Goal: Information Seeking & Learning: Learn about a topic

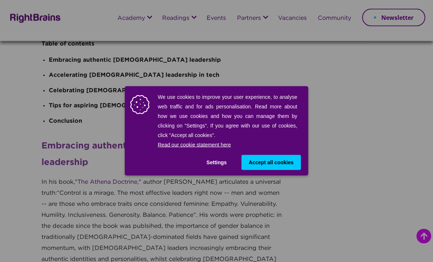
scroll to position [318, 0]
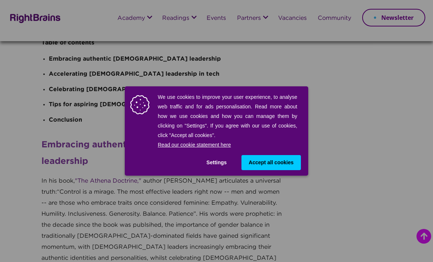
click at [224, 170] on button "Settings" at bounding box center [216, 162] width 35 height 15
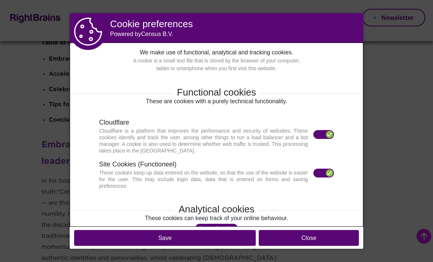
scroll to position [114, 0]
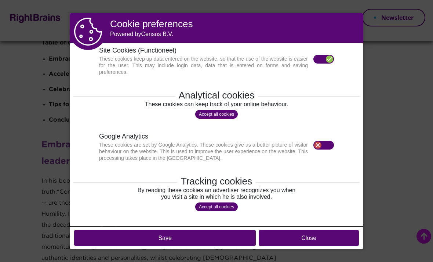
click at [248, 246] on button "Save" at bounding box center [165, 238] width 182 height 16
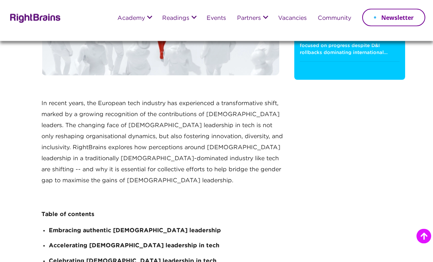
scroll to position [0, 0]
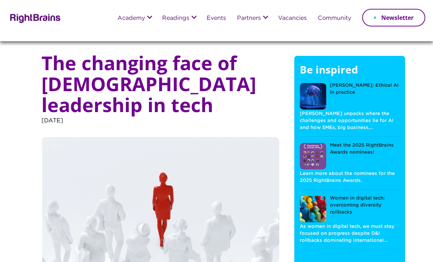
click at [386, 73] on h5 "Be inspired" at bounding box center [350, 73] width 100 height 20
click at [405, 20] on link "Newsletter" at bounding box center [393, 18] width 63 height 18
click at [361, 195] on link "Women in digital tech: overcoming diversity rollbacks" at bounding box center [350, 209] width 100 height 28
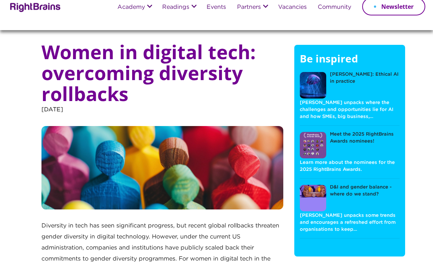
scroll to position [11, 0]
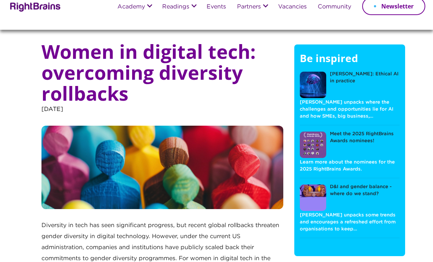
click at [377, 186] on link "D&I and gender balance - where do we stand?" at bounding box center [350, 198] width 100 height 28
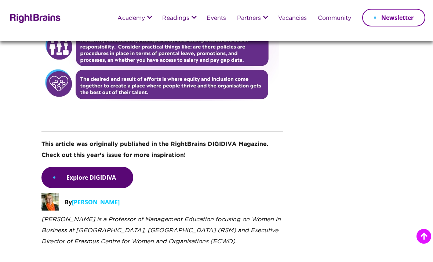
scroll to position [1053, 0]
